Goal: Task Accomplishment & Management: Use online tool/utility

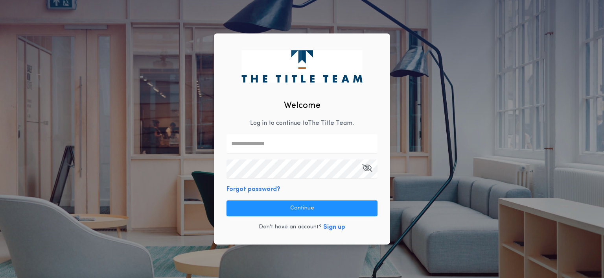
click at [287, 143] on input "text" at bounding box center [302, 143] width 151 height 19
click at [0, 277] on com-1password-button at bounding box center [0, 278] width 0 height 0
click at [313, 146] on input "text" at bounding box center [302, 143] width 151 height 19
click at [0, 277] on com-1password-button at bounding box center [0, 278] width 0 height 0
click at [255, 146] on input "text" at bounding box center [302, 143] width 151 height 19
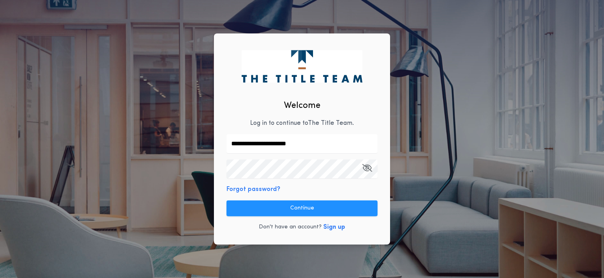
type input "**********"
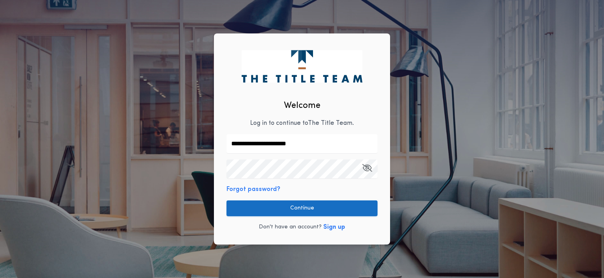
click at [263, 205] on button "Continue" at bounding box center [302, 208] width 151 height 16
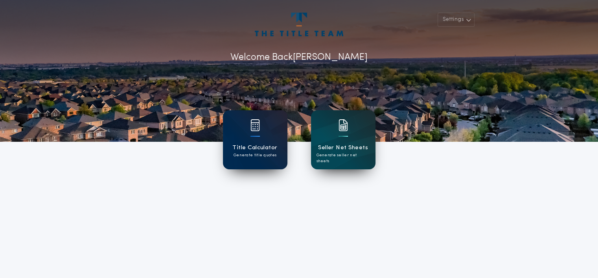
click at [265, 147] on h1 "Title Calculator" at bounding box center [254, 147] width 45 height 9
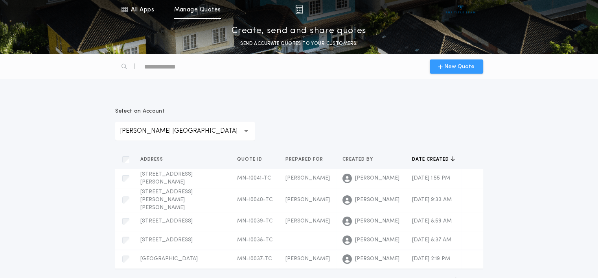
click at [442, 68] on icon "button" at bounding box center [440, 66] width 5 height 6
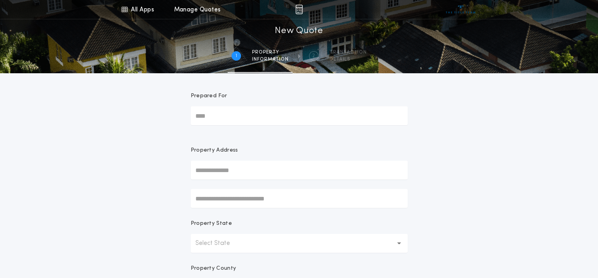
click at [226, 120] on input "Prepared For" at bounding box center [299, 115] width 217 height 19
type input "**********"
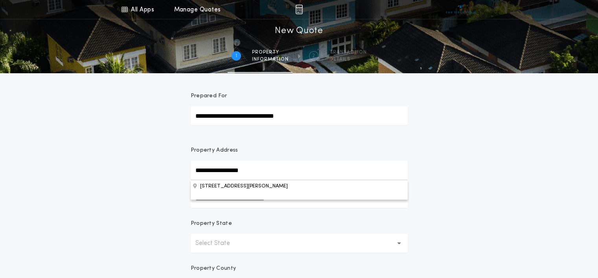
type input "**********"
click at [146, 169] on div "**********" at bounding box center [299, 224] width 598 height 449
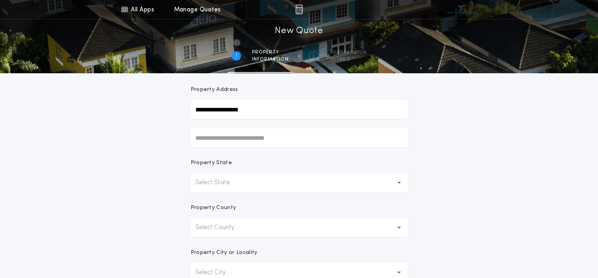
scroll to position [79, 0]
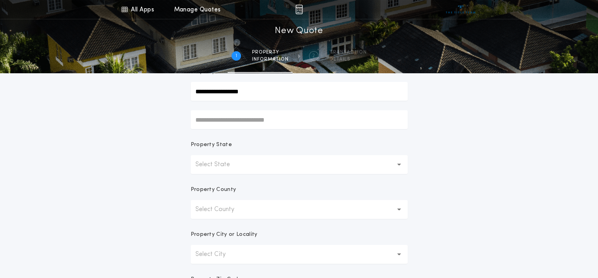
click at [219, 168] on p "Select State" at bounding box center [218, 164] width 47 height 9
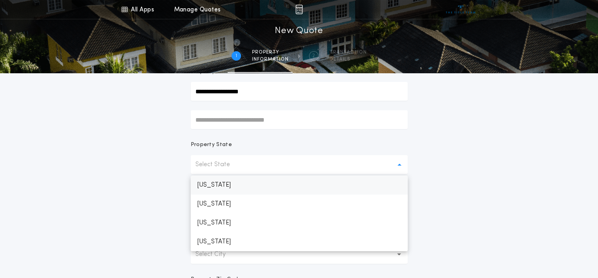
click at [217, 189] on p "[US_STATE]" at bounding box center [299, 184] width 217 height 19
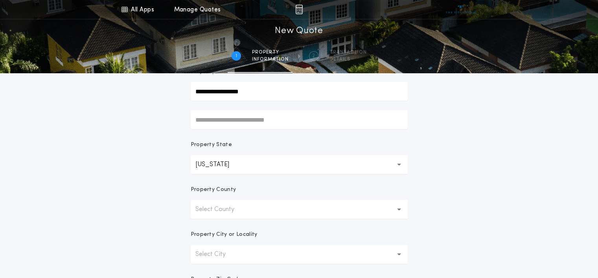
click at [217, 206] on p "Select County" at bounding box center [221, 208] width 52 height 9
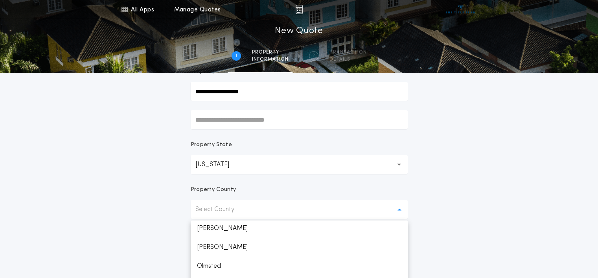
scroll to position [1022, 0]
click at [223, 247] on p "Otter Tail" at bounding box center [299, 245] width 217 height 19
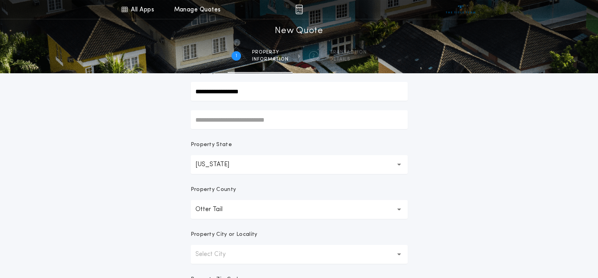
click at [103, 198] on div "**********" at bounding box center [299, 145] width 598 height 449
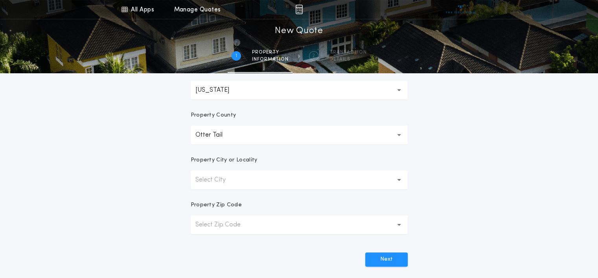
scroll to position [157, 0]
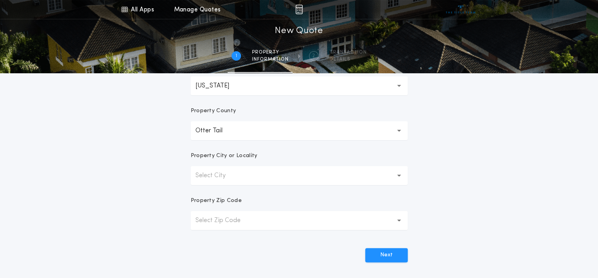
click at [218, 176] on p "Select City" at bounding box center [216, 175] width 43 height 9
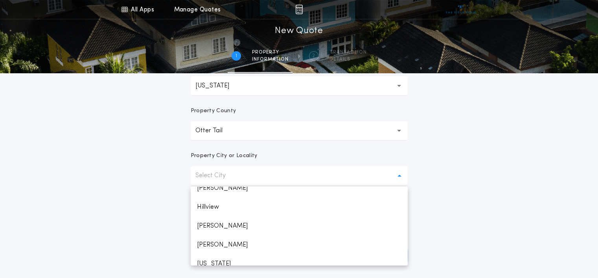
scroll to position [400, 0]
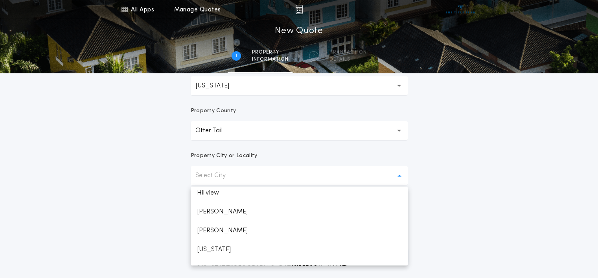
click at [223, 177] on p "Select City" at bounding box center [216, 175] width 43 height 9
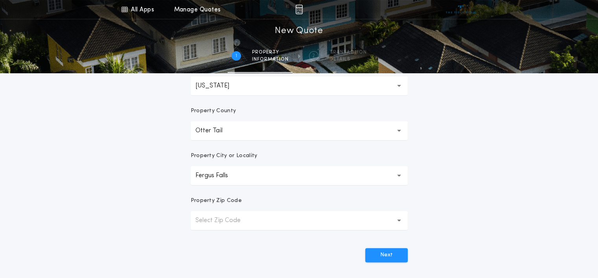
click at [229, 177] on p "Fergus Falls" at bounding box center [217, 175] width 45 height 9
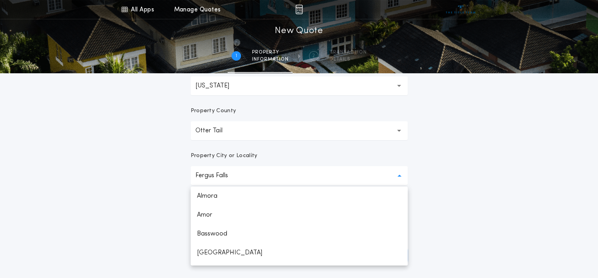
scroll to position [242, 0]
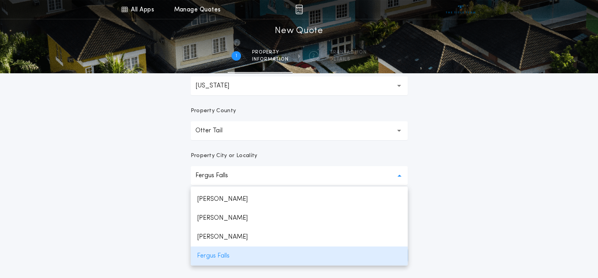
click at [203, 180] on button "Fergus Falls" at bounding box center [299, 175] width 217 height 19
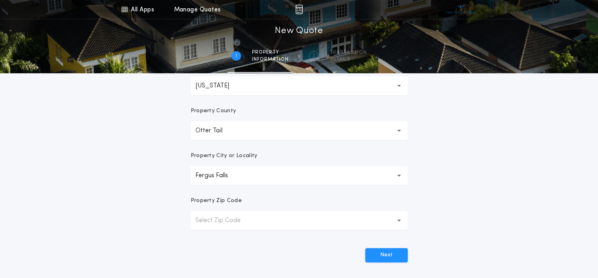
click at [205, 178] on p "Fergus Falls" at bounding box center [217, 175] width 45 height 9
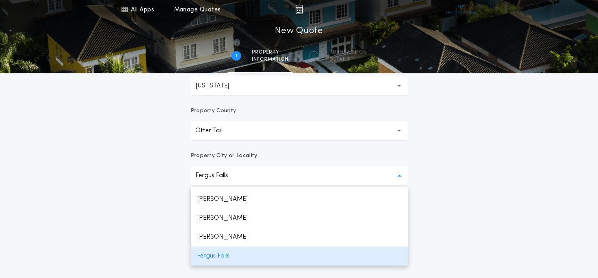
scroll to position [299, 0]
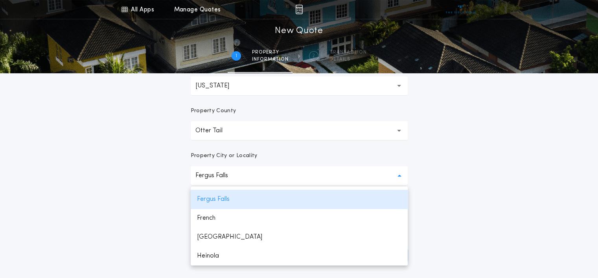
click at [156, 199] on div "**********" at bounding box center [299, 67] width 598 height 449
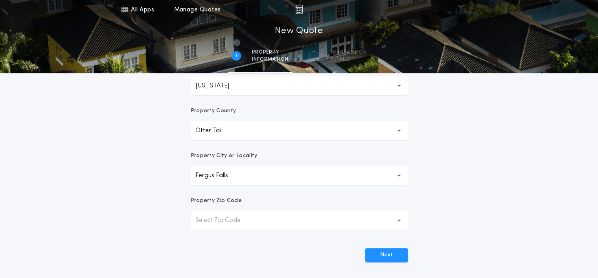
click at [217, 220] on p "Select Zip Code" at bounding box center [224, 219] width 58 height 9
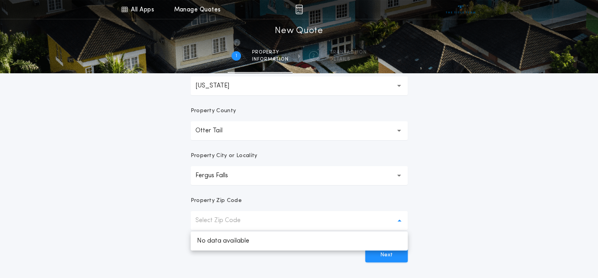
click at [217, 220] on p "Select Zip Code" at bounding box center [224, 219] width 58 height 9
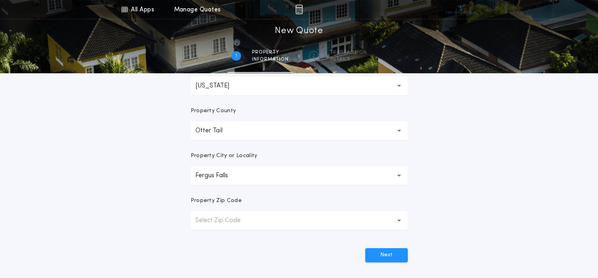
click at [230, 178] on p "Fergus Falls" at bounding box center [217, 175] width 45 height 9
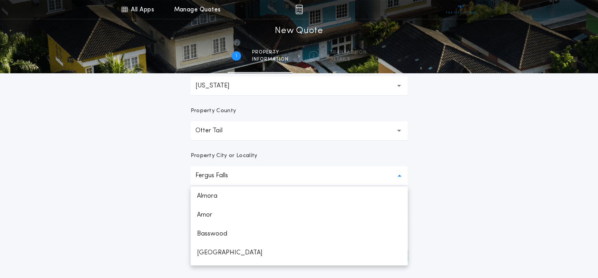
scroll to position [242, 0]
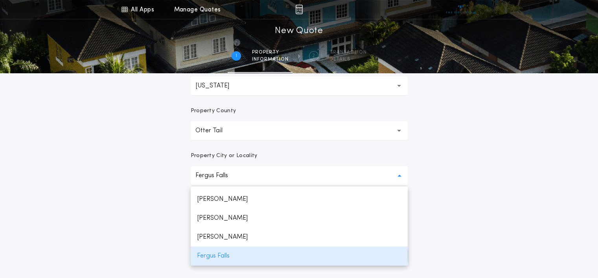
click at [154, 204] on div "**********" at bounding box center [299, 67] width 598 height 449
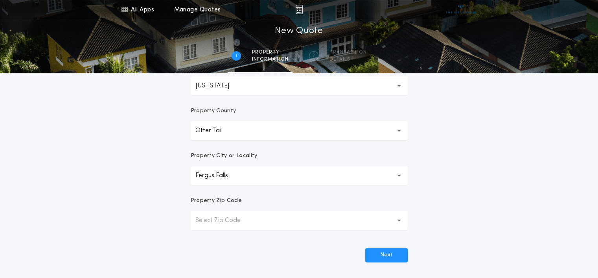
click at [398, 173] on icon "button" at bounding box center [399, 175] width 4 height 19
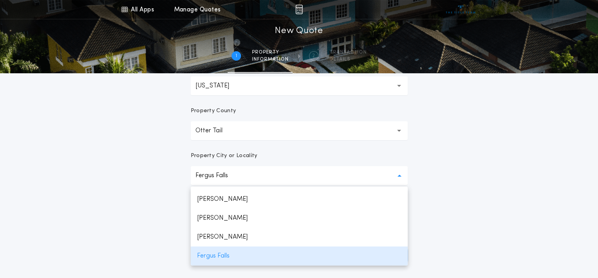
click at [220, 178] on p "Fergus Falls" at bounding box center [217, 175] width 45 height 9
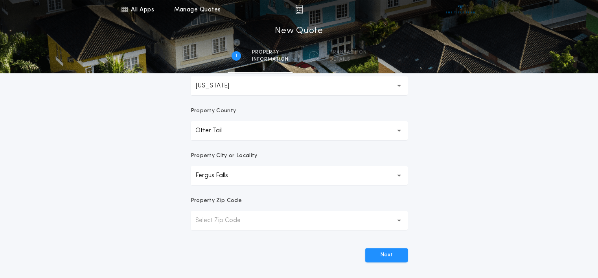
click at [396, 176] on button "Fergus Falls" at bounding box center [299, 175] width 217 height 19
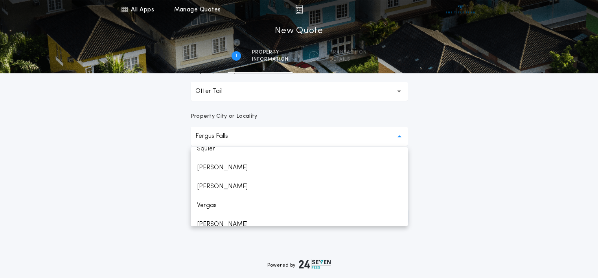
scroll to position [708, 0]
click at [234, 166] on p "Vergas" at bounding box center [299, 166] width 217 height 19
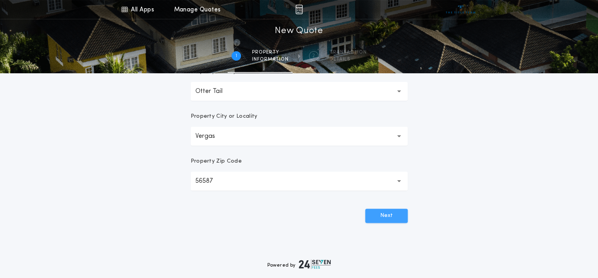
click at [372, 218] on button "Next" at bounding box center [386, 215] width 42 height 14
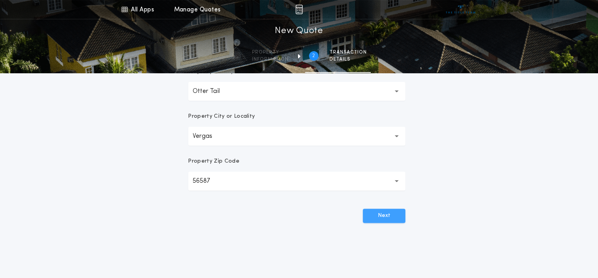
scroll to position [0, 0]
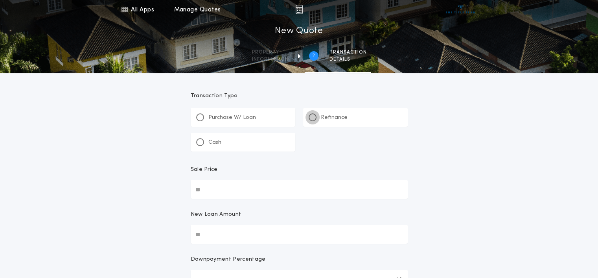
click at [314, 117] on div at bounding box center [313, 117] width 4 height 4
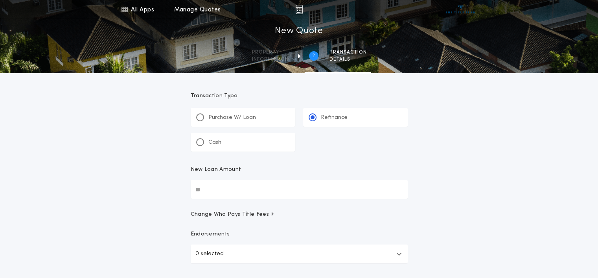
click at [247, 187] on input "New Loan Amount" at bounding box center [299, 189] width 217 height 19
type input "*******"
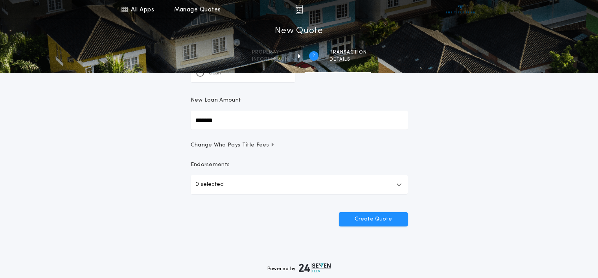
scroll to position [79, 0]
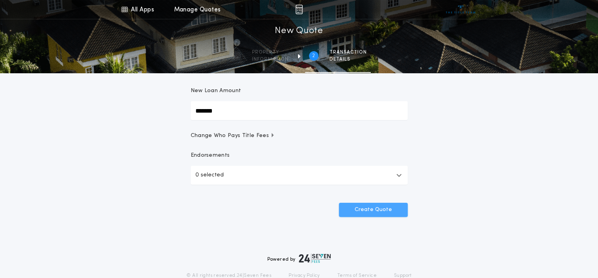
click at [383, 207] on button "Create Quote" at bounding box center [373, 210] width 69 height 14
